Goal: Task Accomplishment & Management: Manage account settings

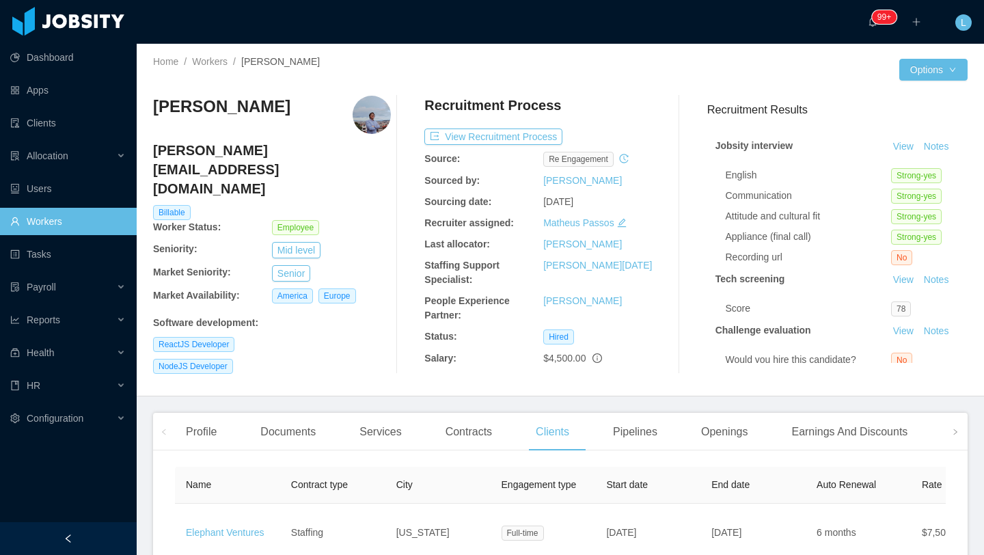
scroll to position [137, 0]
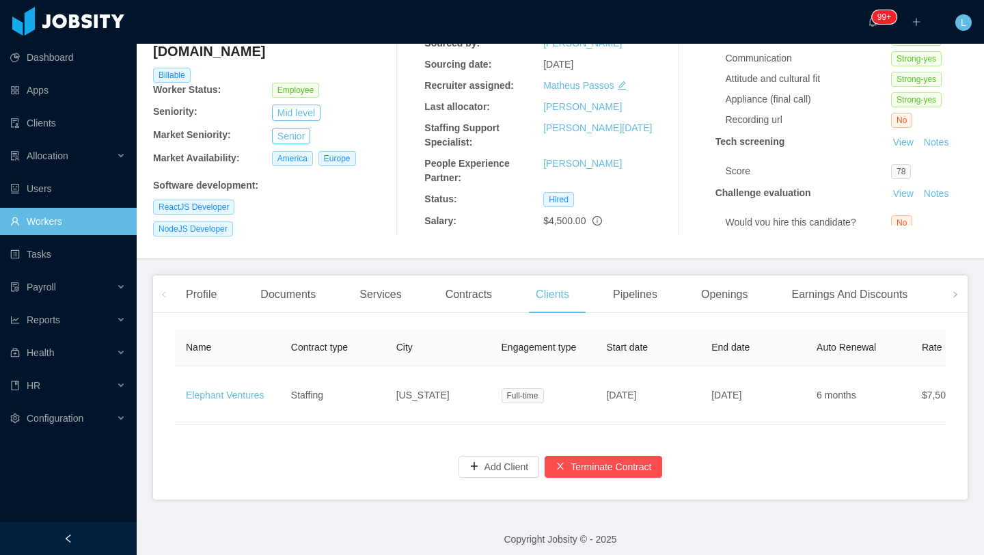
click at [340, 474] on div "Name Contract type City Engagement type Start date End date Auto Renewal Rate E…" at bounding box center [560, 412] width 814 height 176
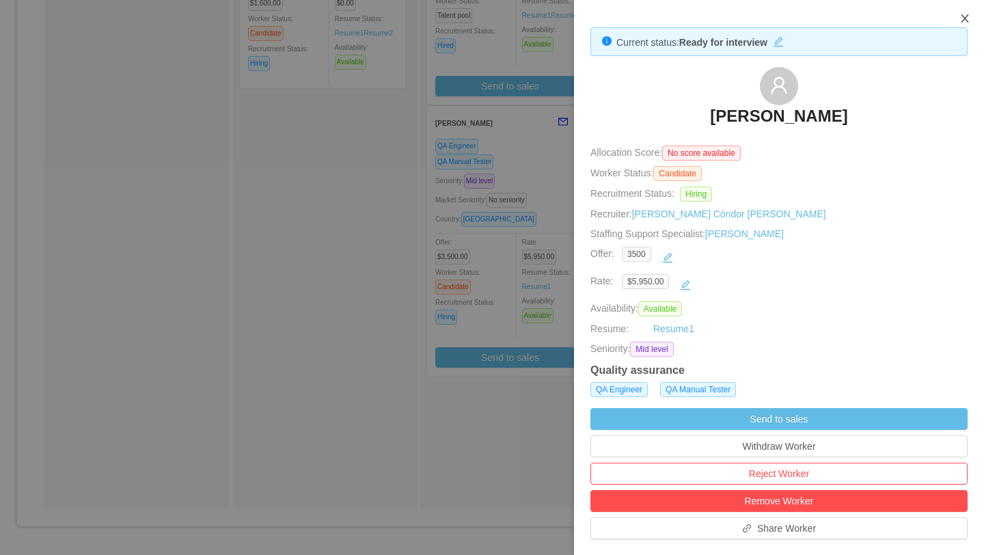
click at [970, 15] on button "Close" at bounding box center [964, 19] width 38 height 38
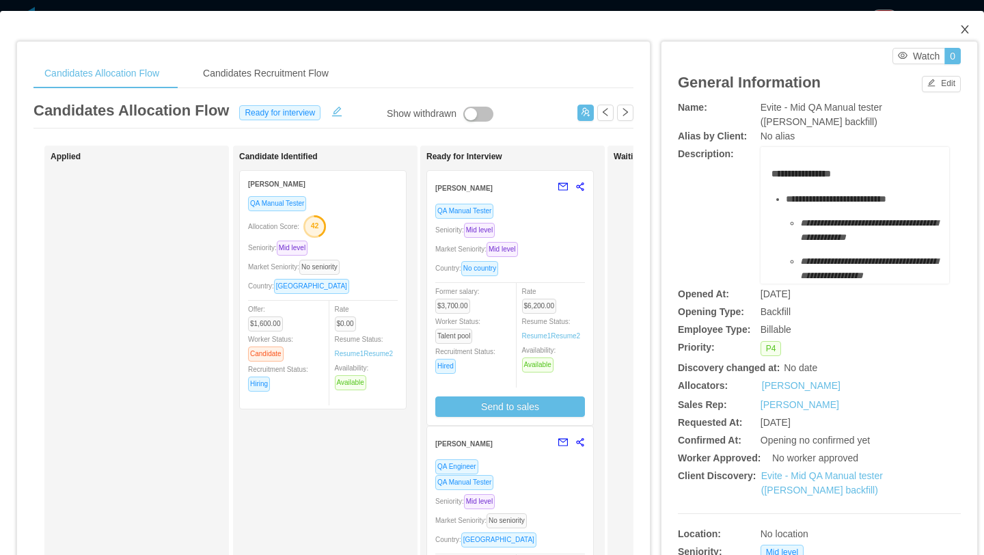
click at [965, 32] on icon "icon: close" at bounding box center [964, 29] width 11 height 11
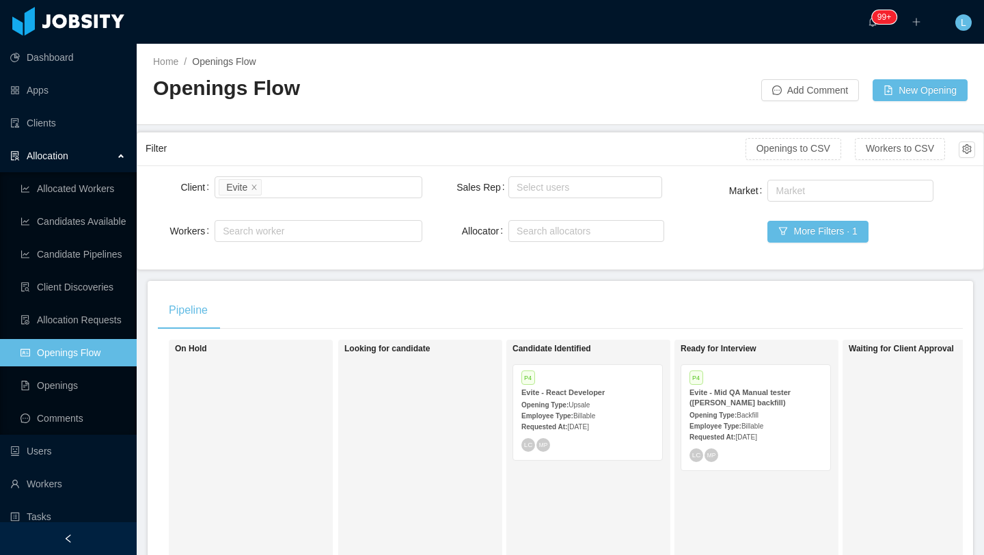
click at [585, 401] on span "Upsale" at bounding box center [578, 405] width 21 height 8
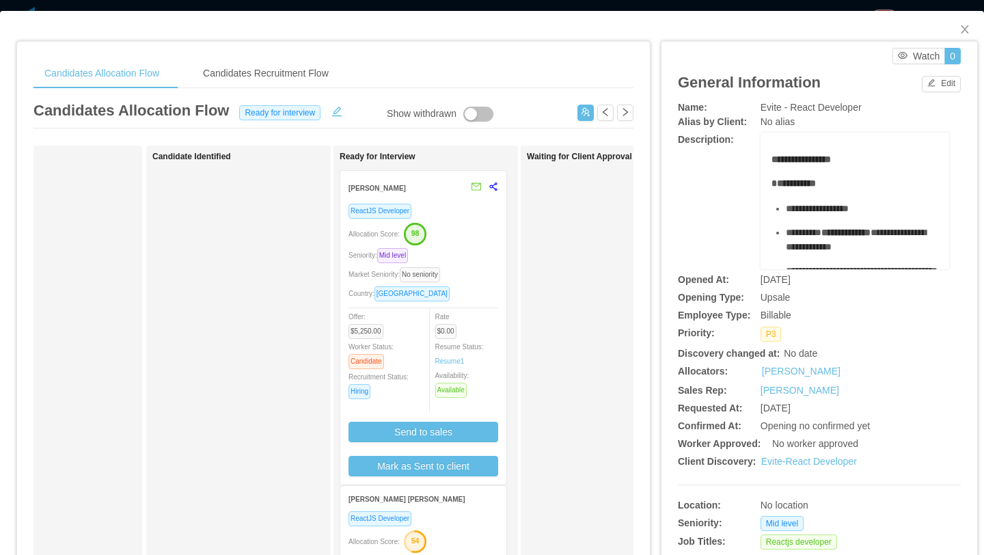
scroll to position [0, 70]
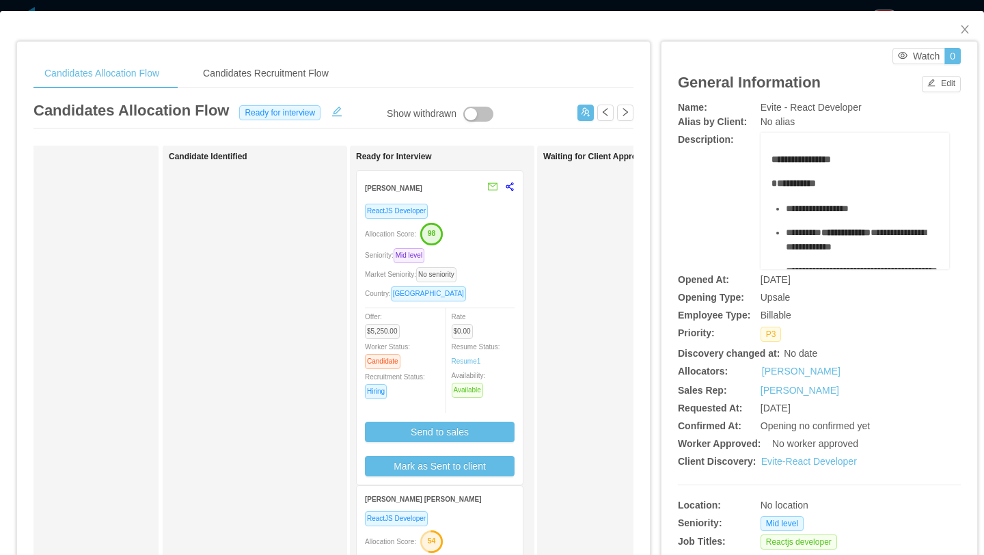
click at [503, 283] on div "ReactJS Developer Allocation Score: 98 Seniority: Mid level Market Seniority: N…" at bounding box center [440, 339] width 150 height 273
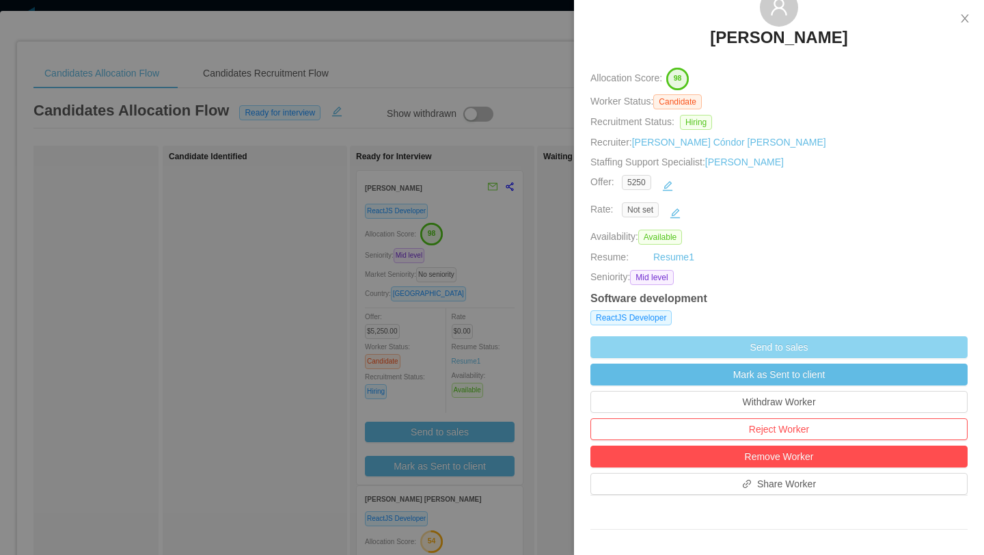
scroll to position [84, 0]
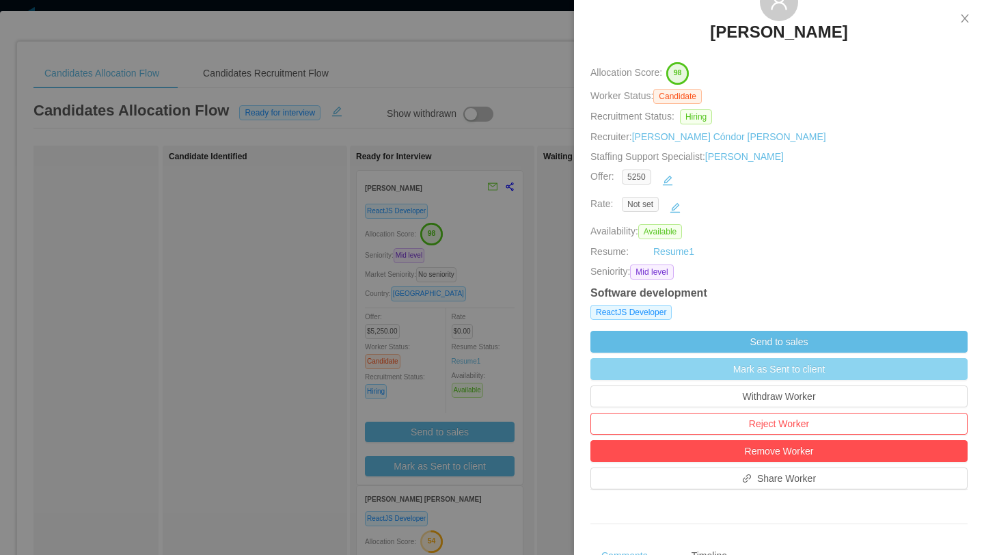
click at [745, 371] on button "Mark as Sent to client" at bounding box center [778, 369] width 377 height 22
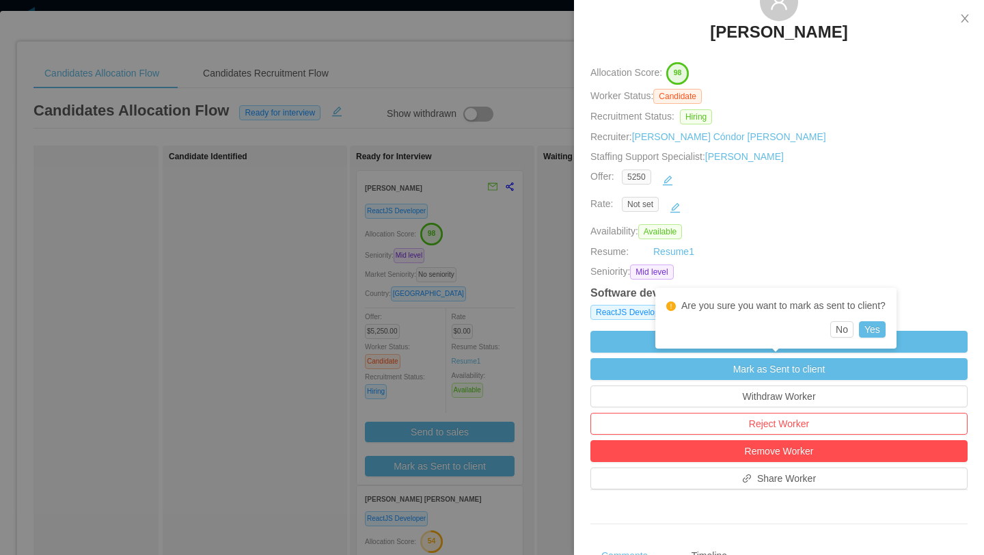
click at [784, 238] on div "Availability: Available" at bounding box center [778, 231] width 377 height 15
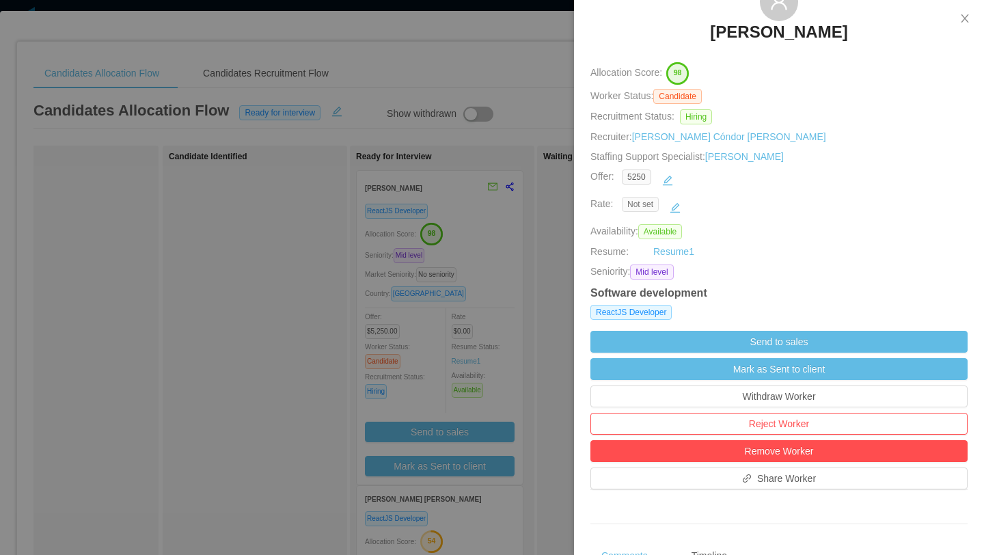
click at [644, 203] on span "Not set" at bounding box center [640, 204] width 37 height 15
click at [673, 210] on button "button" at bounding box center [675, 208] width 22 height 22
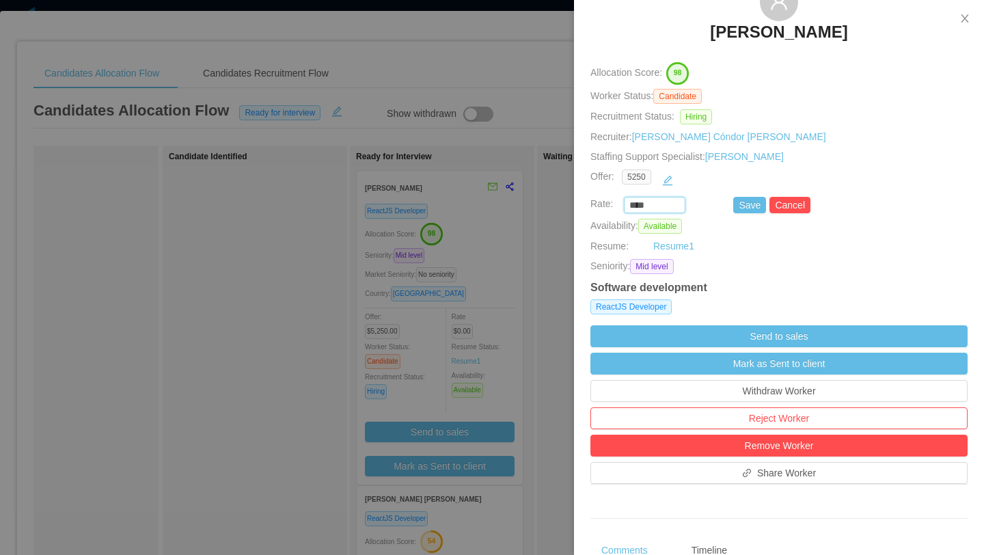
drag, startPoint x: 650, startPoint y: 206, endPoint x: 616, endPoint y: 206, distance: 33.5
click at [616, 206] on div "**** Save Cancel" at bounding box center [763, 205] width 377 height 16
type input "*******"
click at [748, 208] on button "Save" at bounding box center [749, 205] width 33 height 16
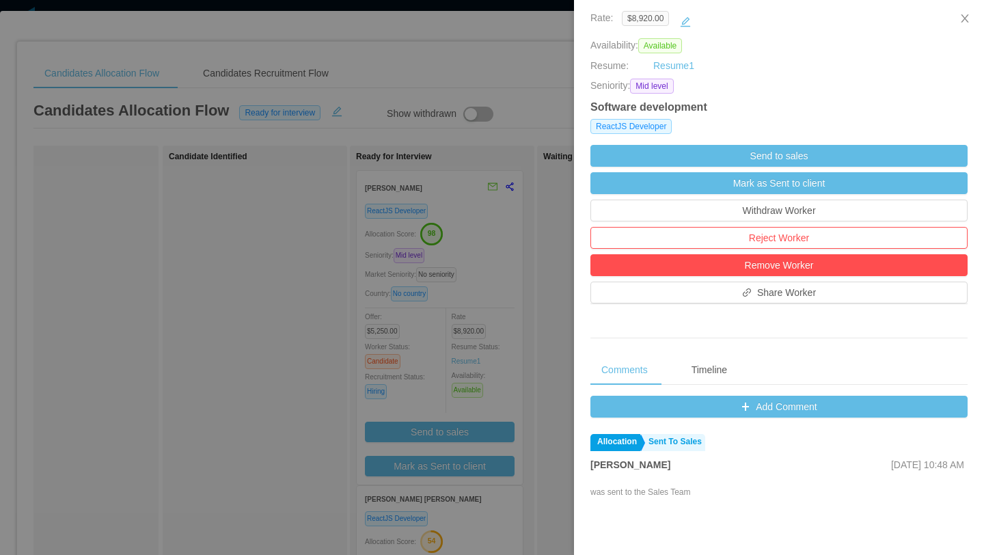
scroll to position [250, 0]
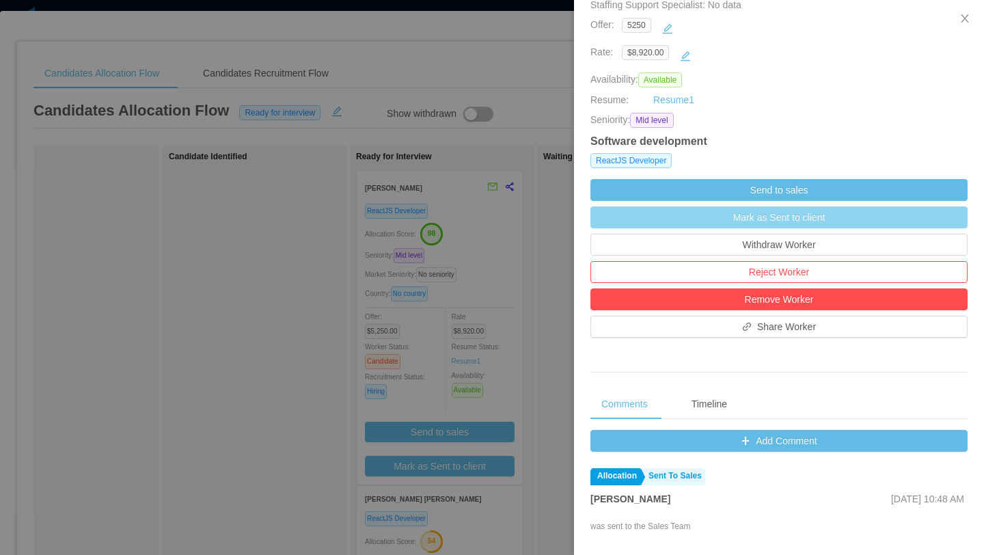
click at [770, 216] on button "Mark as Sent to client" at bounding box center [778, 217] width 377 height 22
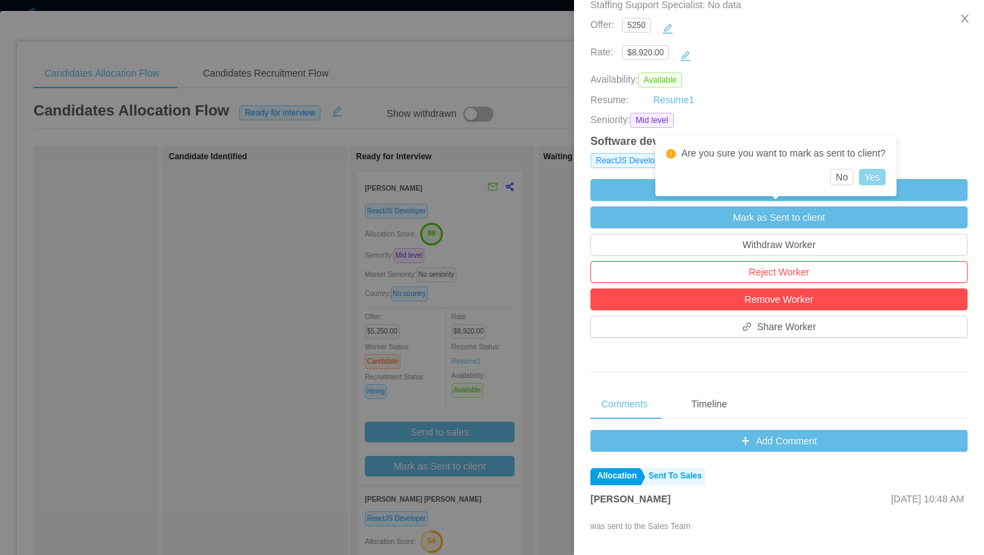
click at [885, 180] on button "Yes" at bounding box center [872, 177] width 27 height 16
